Goal: Transaction & Acquisition: Purchase product/service

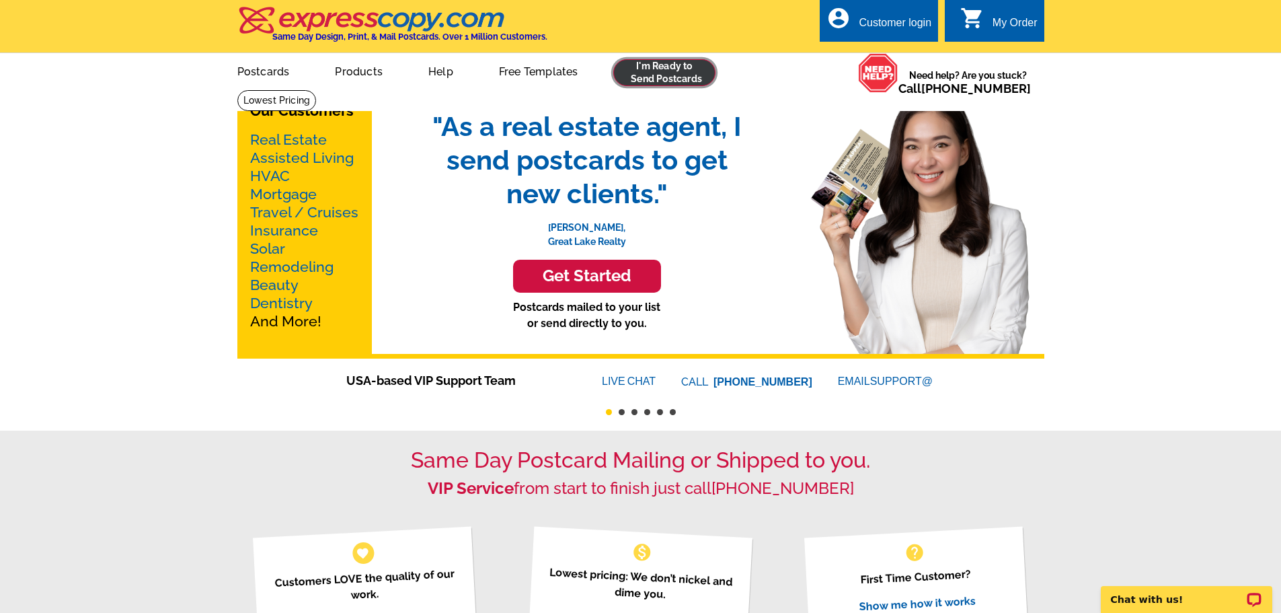
click at [655, 65] on link at bounding box center [664, 72] width 103 height 27
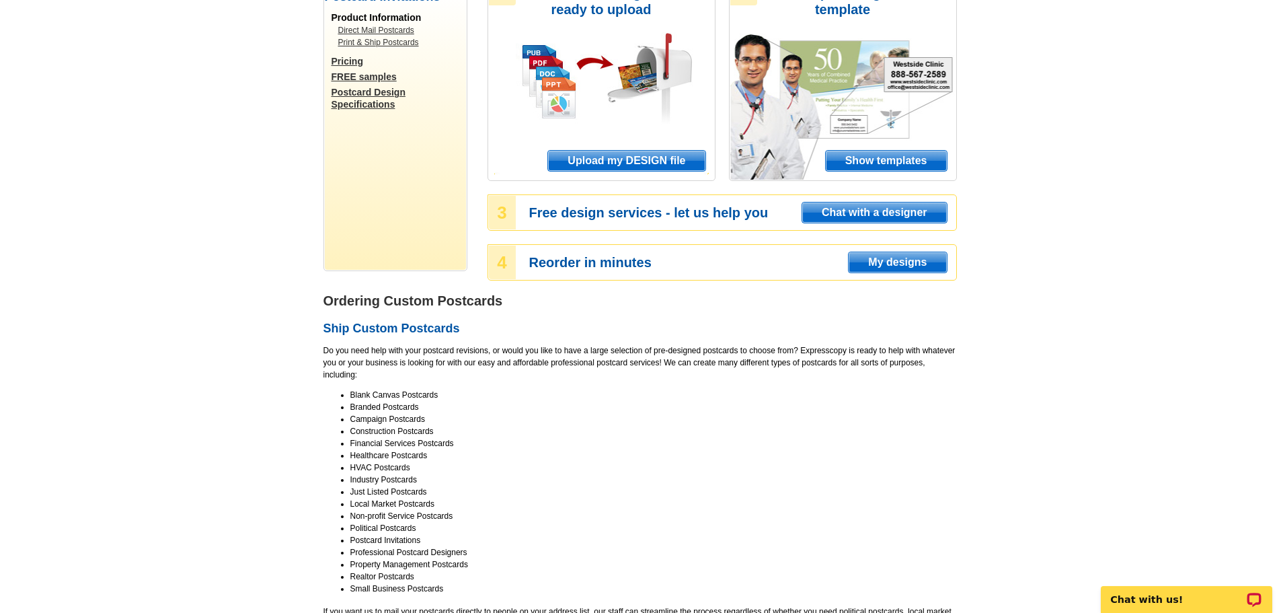
scroll to position [202, 0]
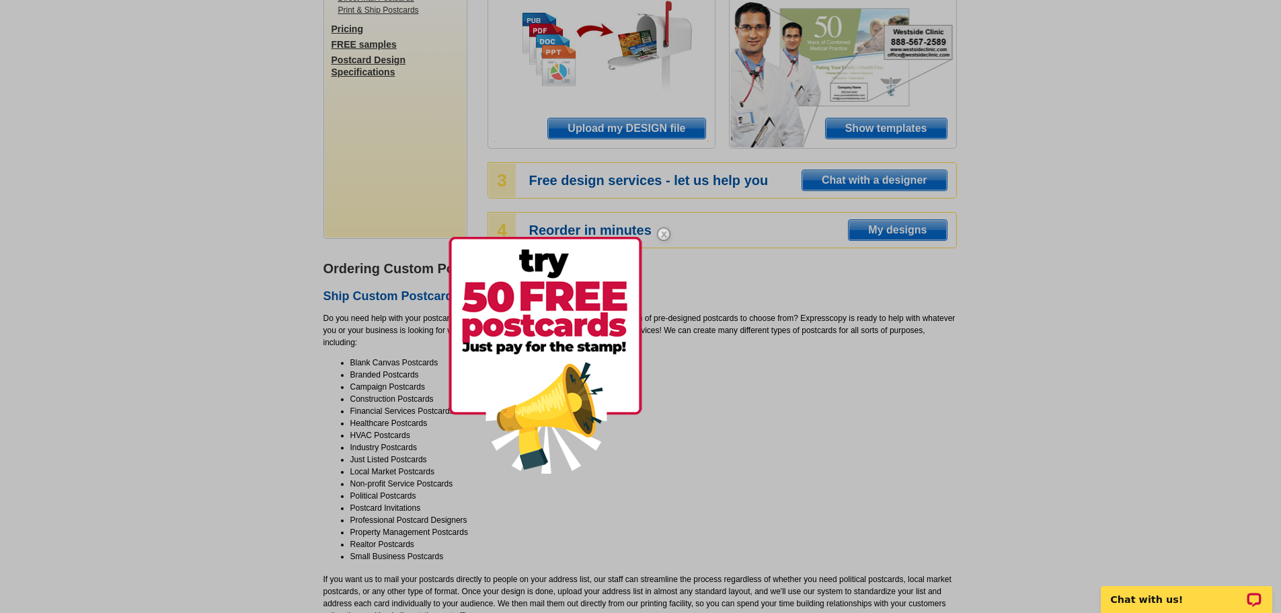
click at [664, 233] on img at bounding box center [663, 234] width 39 height 39
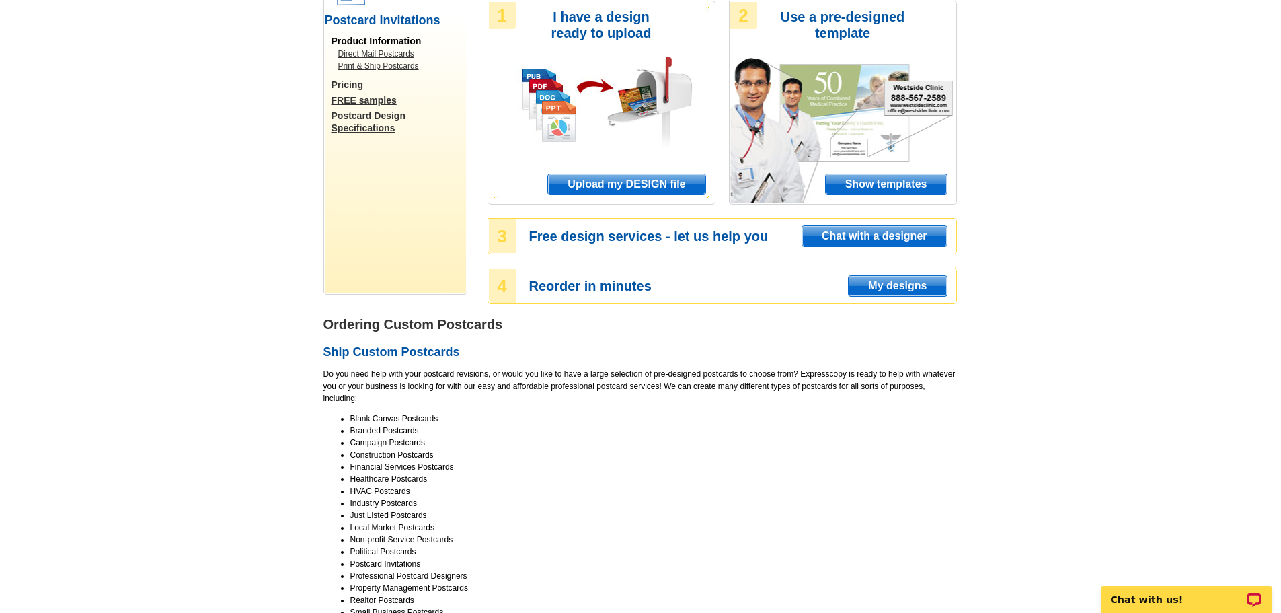
scroll to position [135, 0]
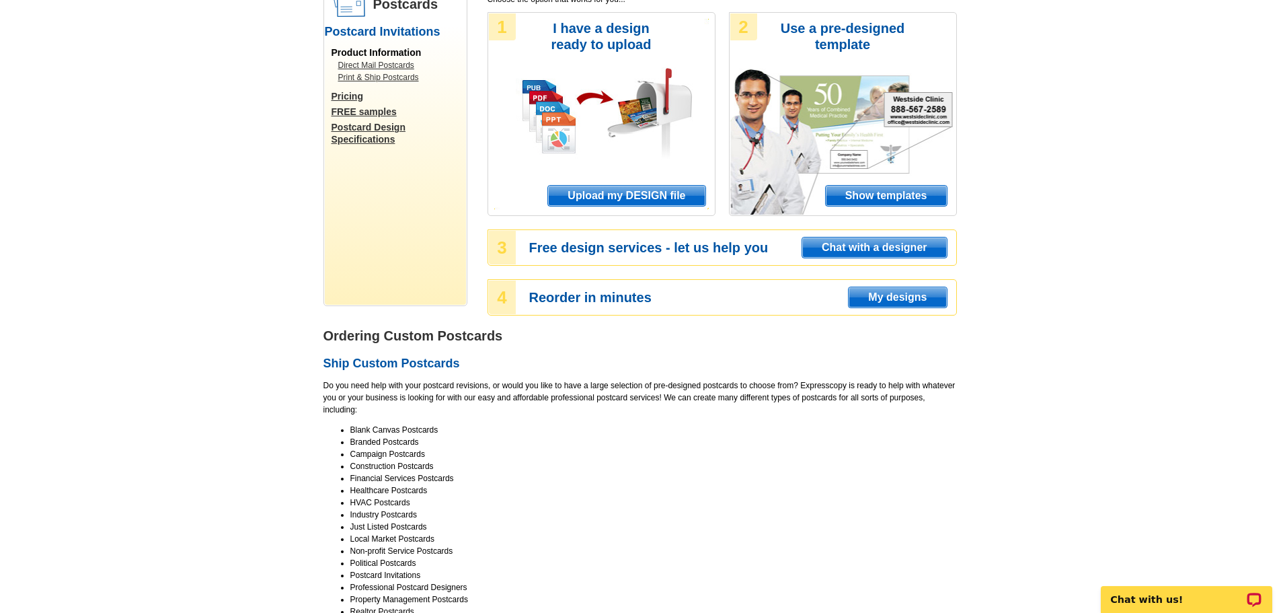
click at [883, 190] on span "Show templates" at bounding box center [886, 196] width 121 height 20
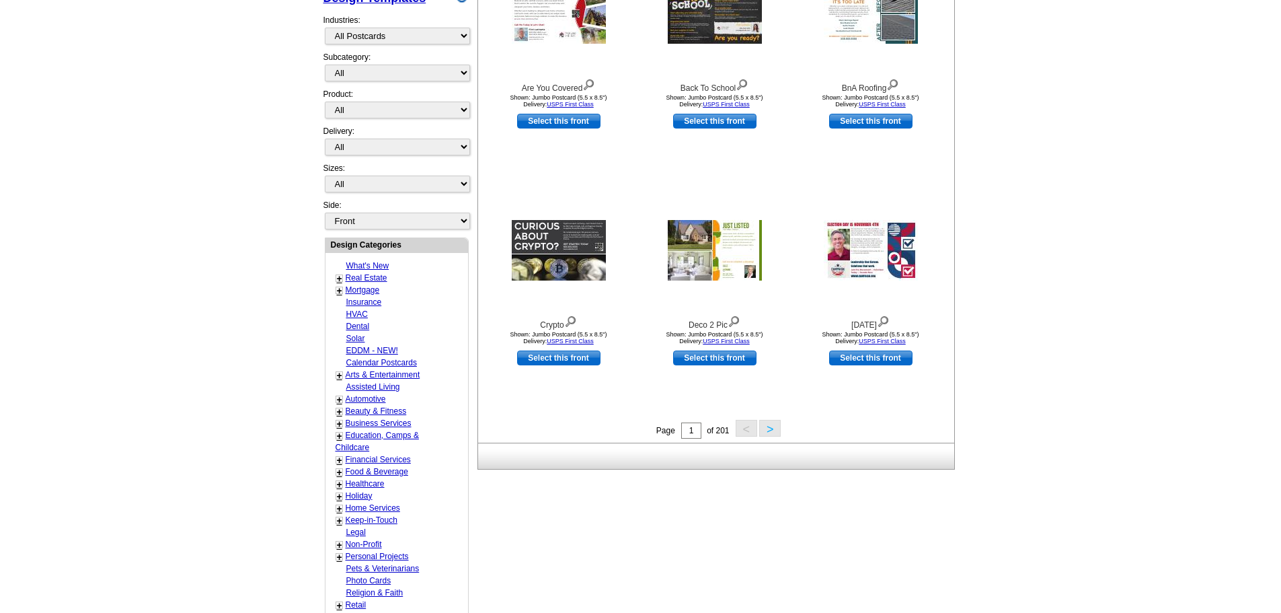
scroll to position [336, 0]
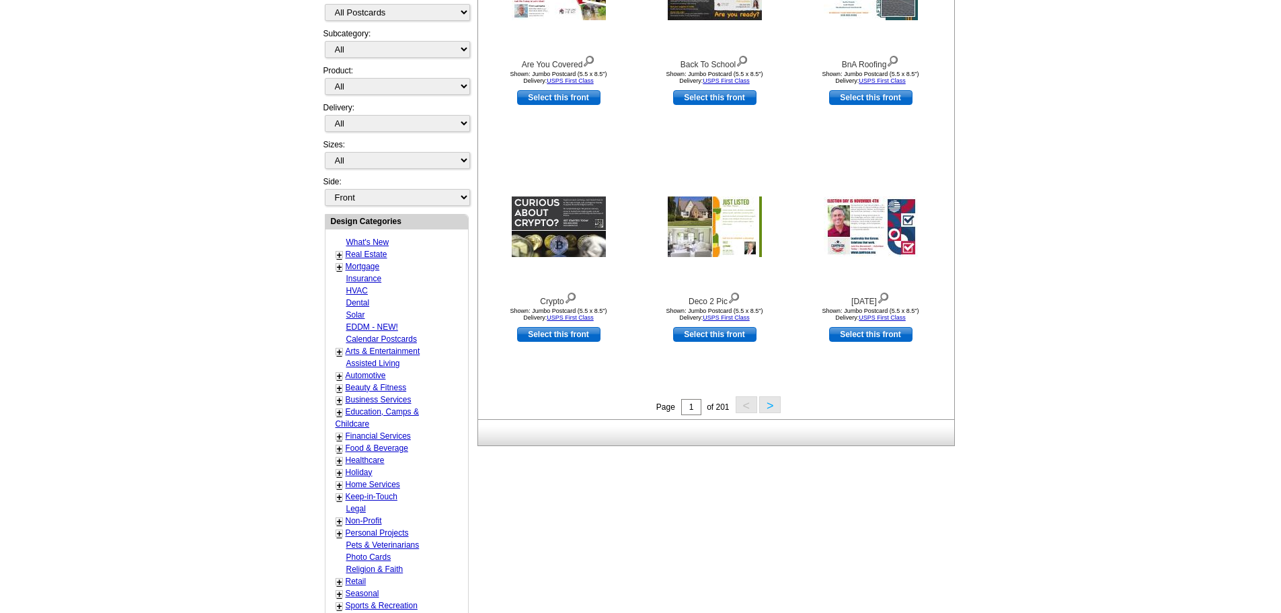
click at [340, 438] on link "+" at bounding box center [339, 436] width 5 height 11
click at [359, 451] on link "Banking" at bounding box center [362, 447] width 29 height 9
select select "733"
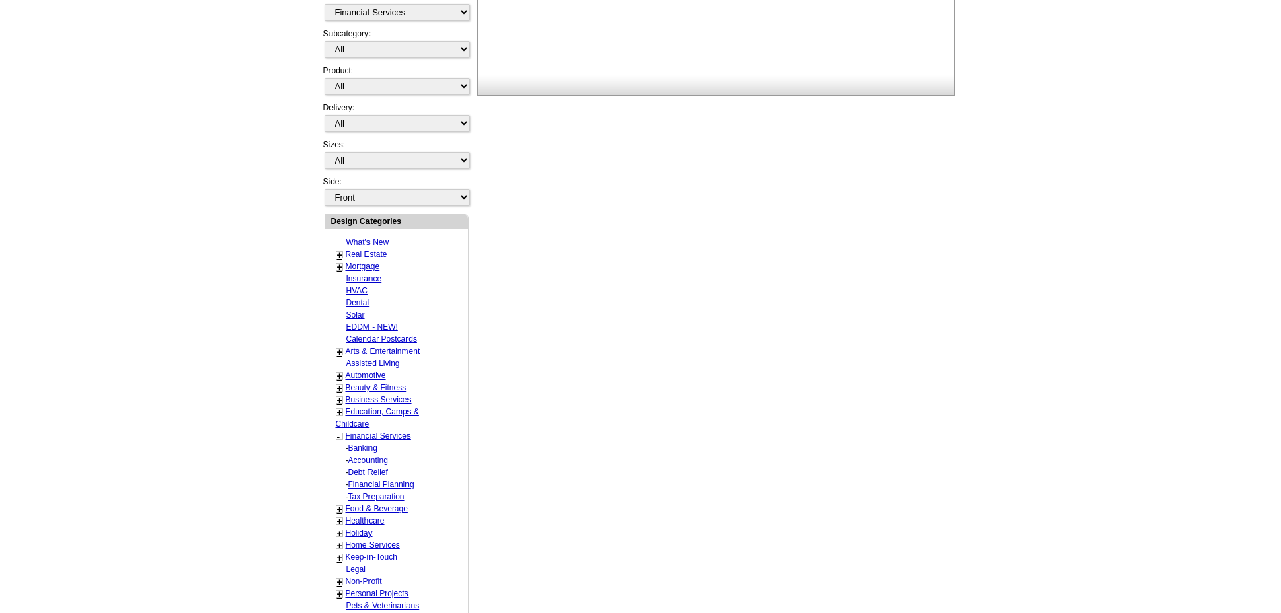
select select "1116"
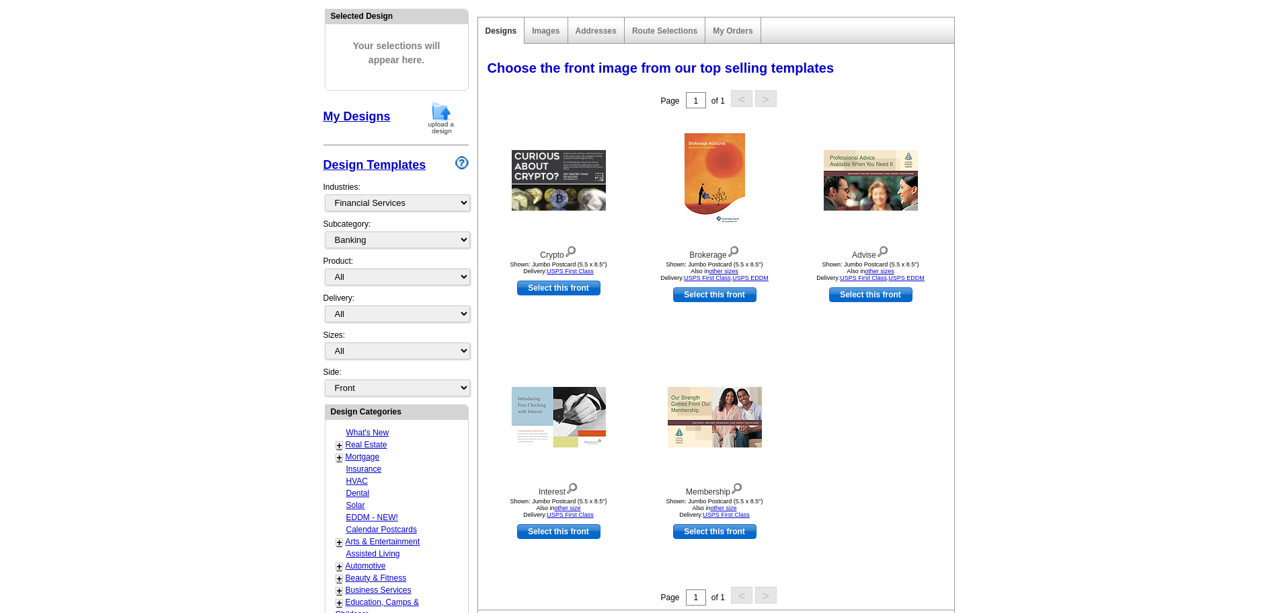
scroll to position [65, 0]
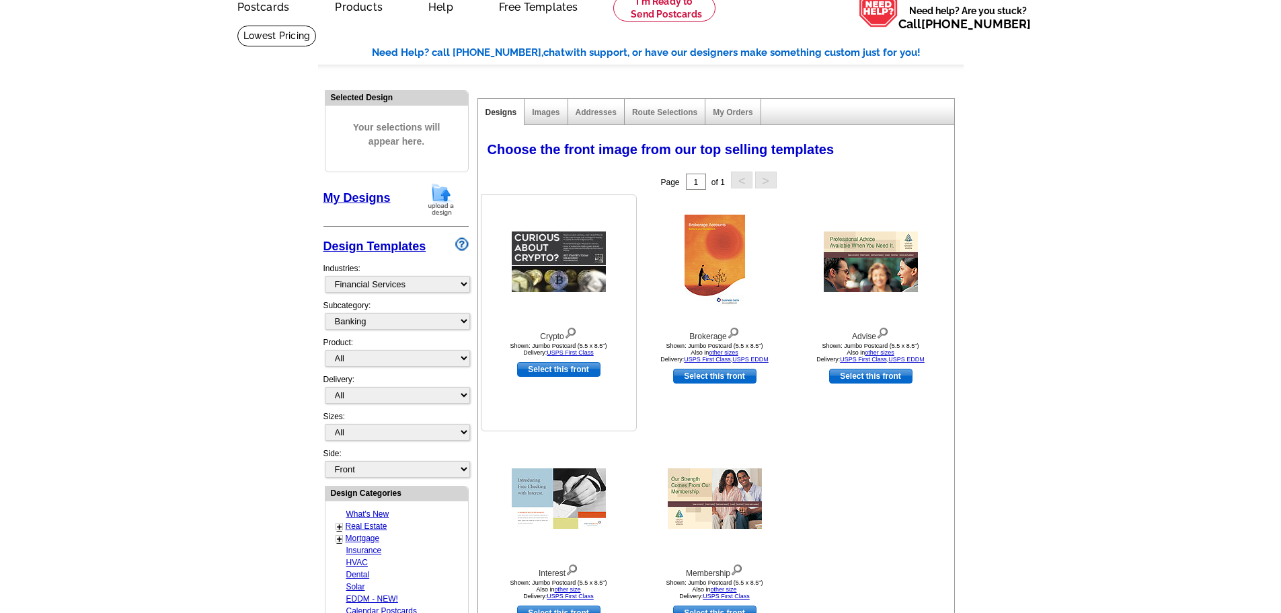
click at [560, 369] on link "Select this front" at bounding box center [558, 369] width 83 height 15
select select "2"
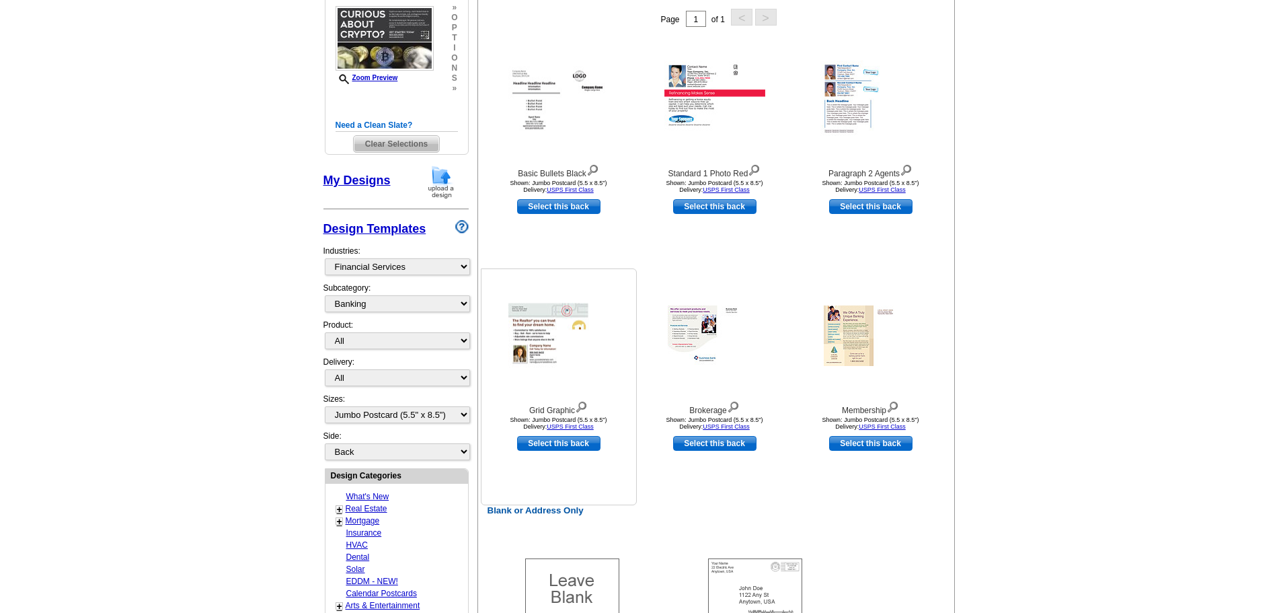
scroll to position [269, 0]
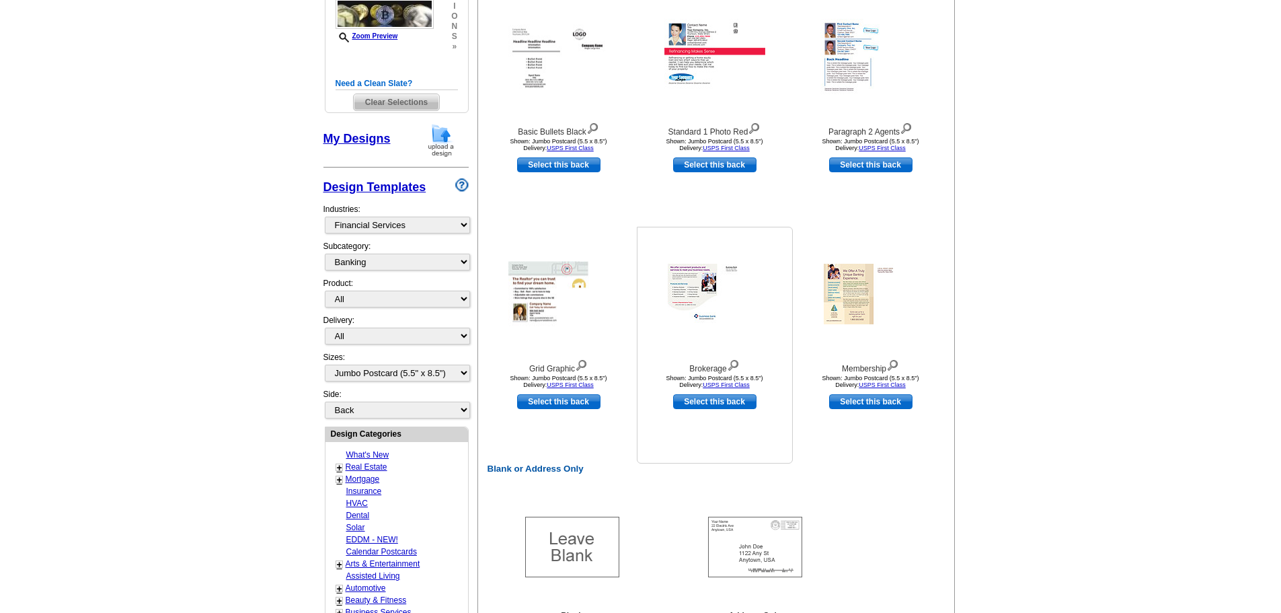
click at [698, 405] on link "Select this back" at bounding box center [714, 401] width 83 height 15
select select "front"
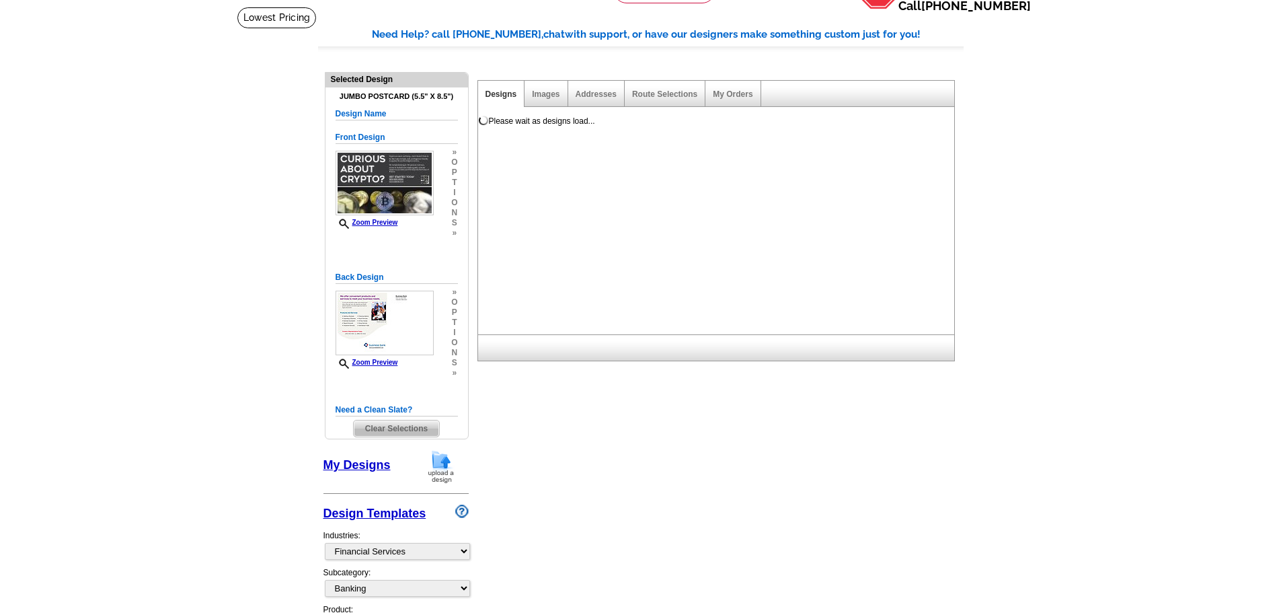
scroll to position [67, 0]
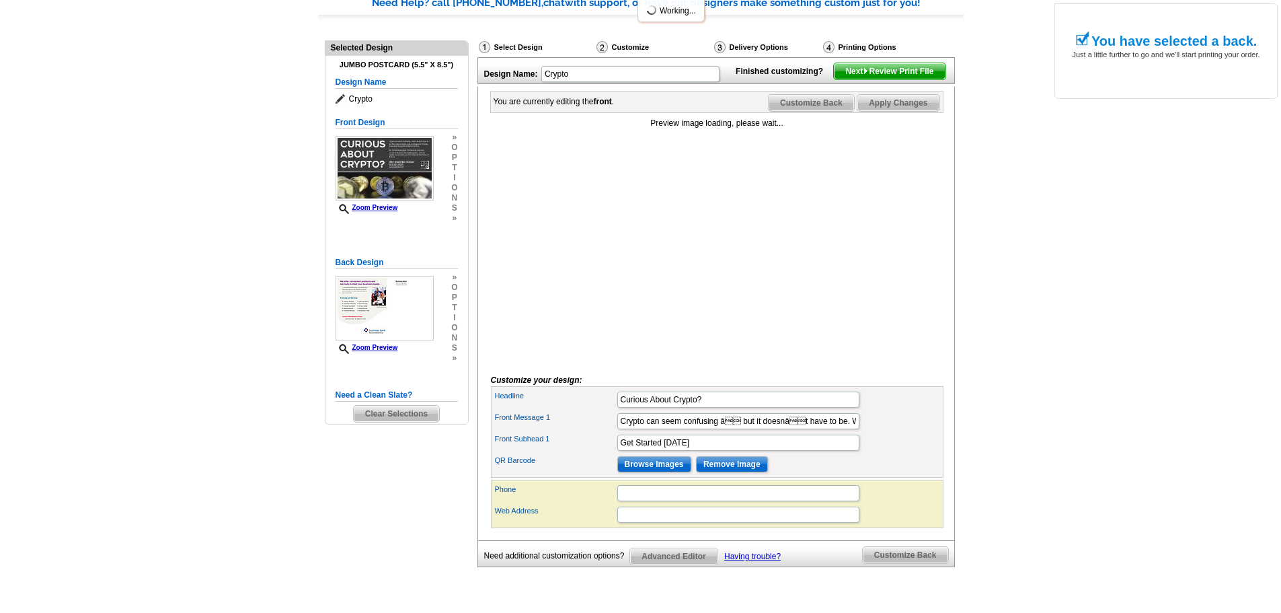
scroll to position [135, 0]
